Goal: Check status: Check status

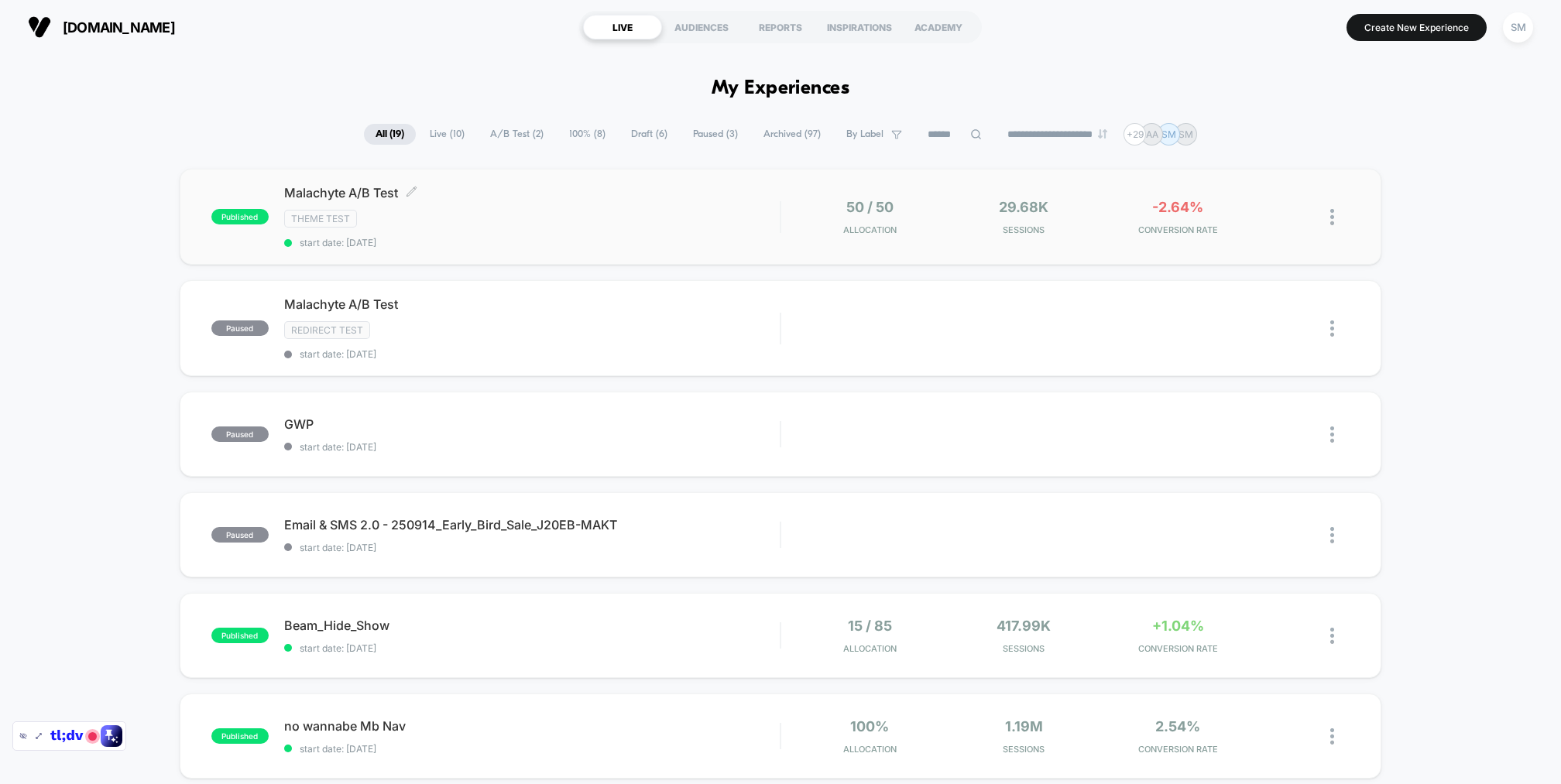
click at [573, 224] on div "Theme Test" at bounding box center [532, 218] width 495 height 18
